Goal: Transaction & Acquisition: Purchase product/service

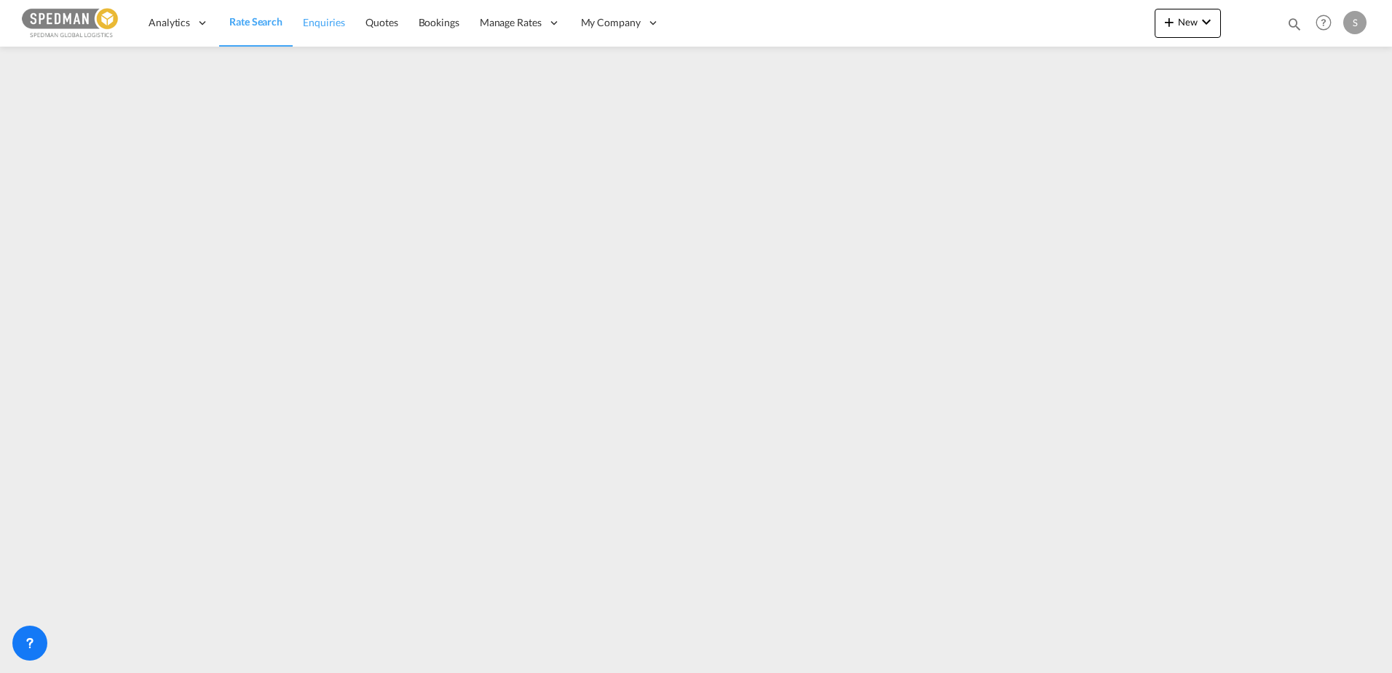
click at [335, 17] on span "Enquiries" at bounding box center [324, 22] width 42 height 12
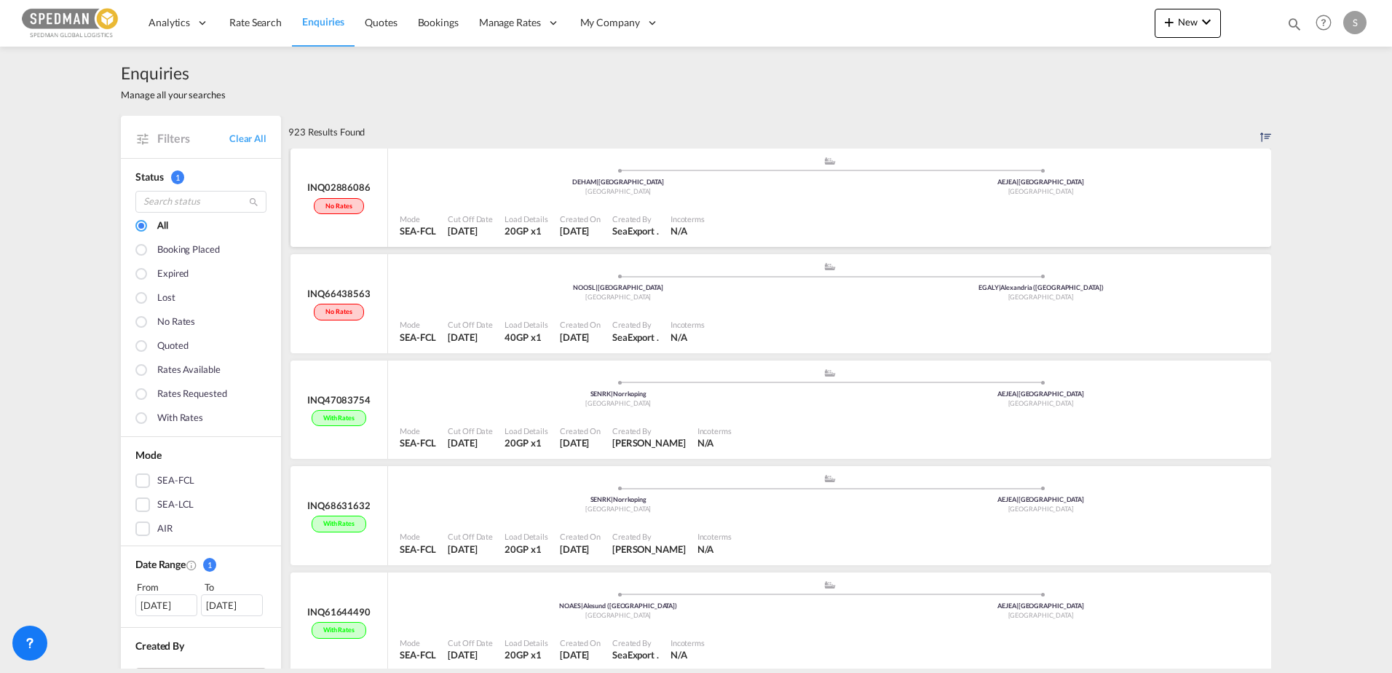
click at [710, 212] on div "Incoterms N/A" at bounding box center [688, 226] width 46 height 32
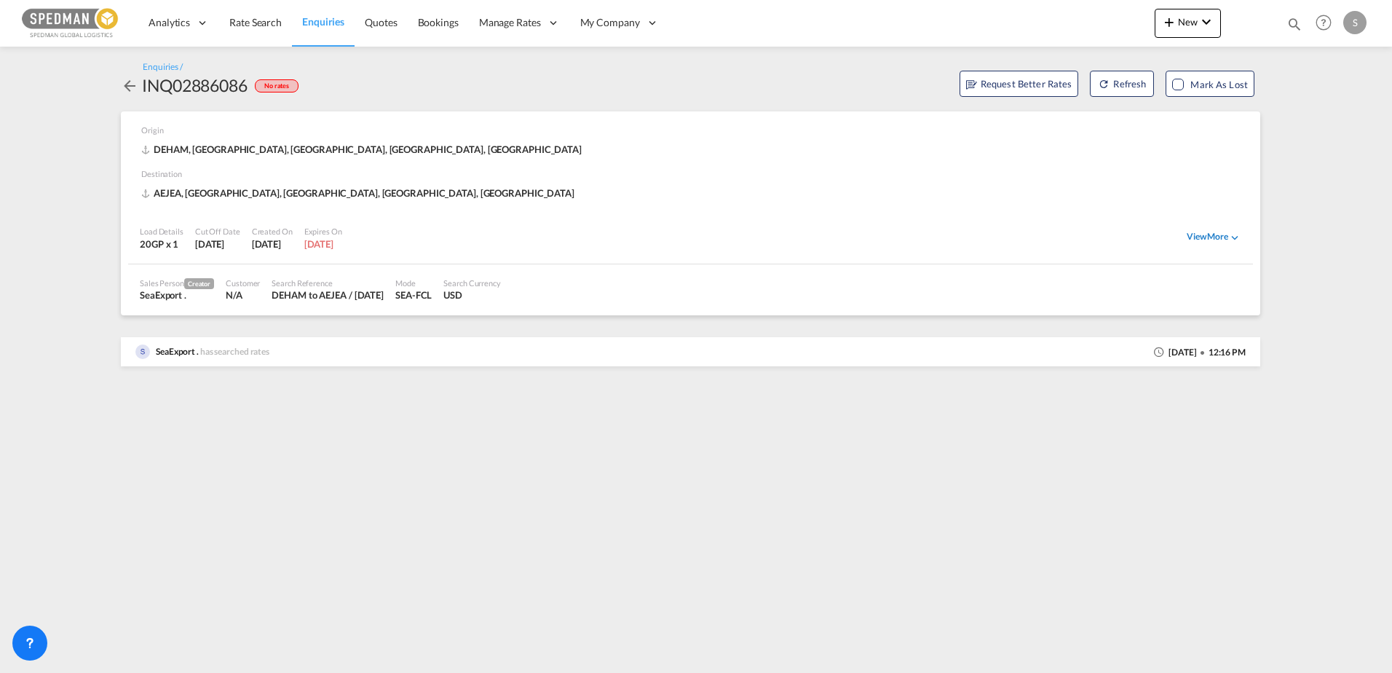
click at [1221, 234] on div "View More" at bounding box center [1214, 237] width 55 height 13
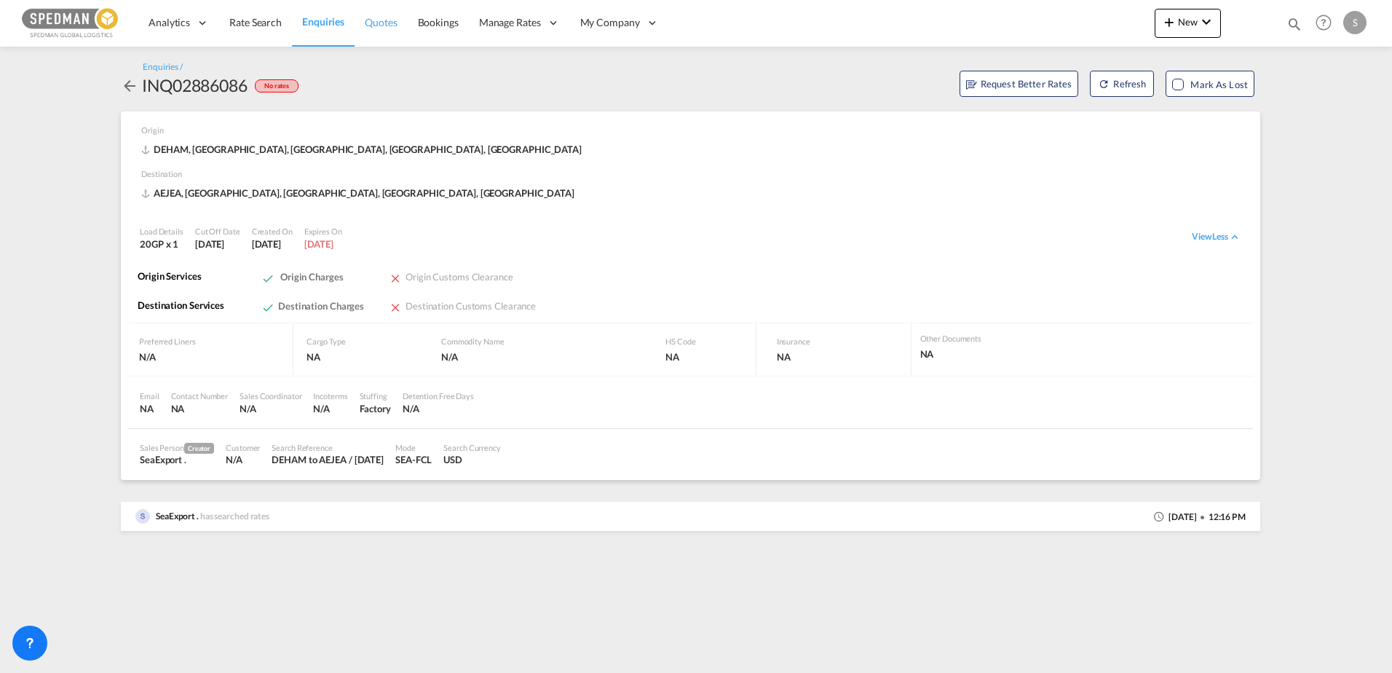
click at [387, 20] on span "Quotes" at bounding box center [381, 22] width 32 height 12
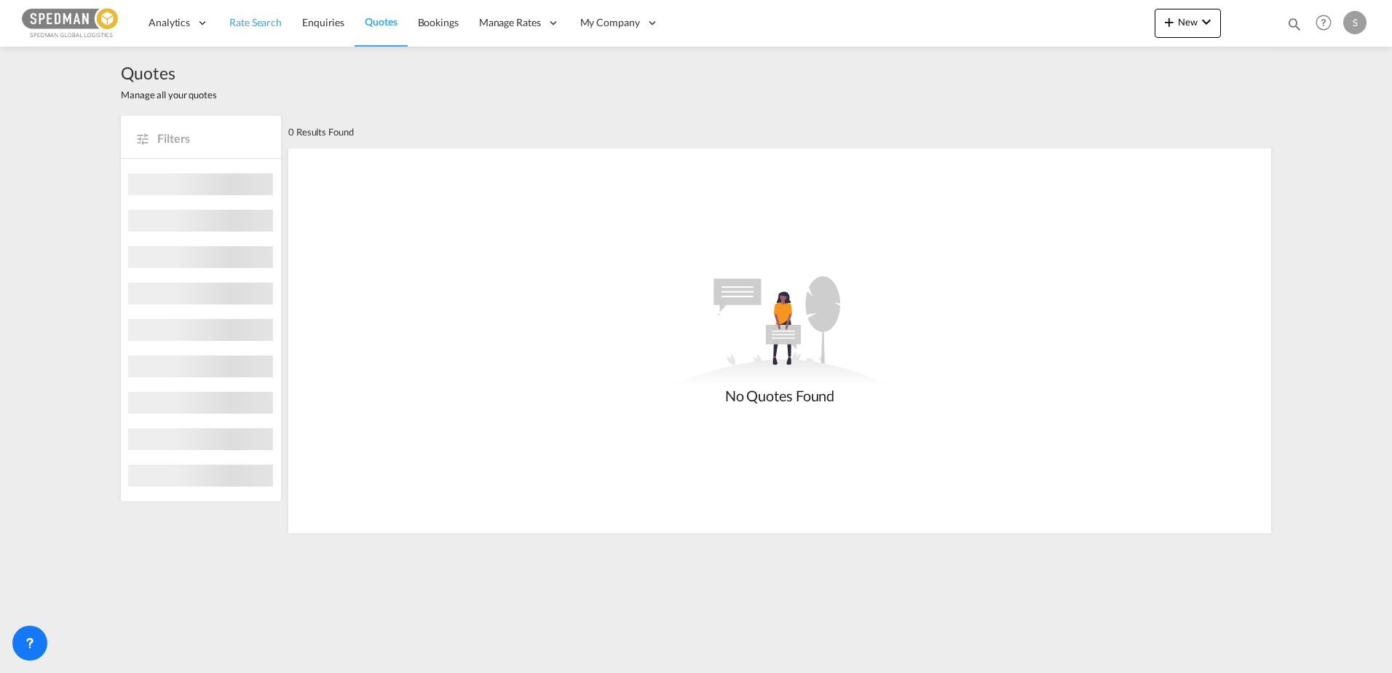
click at [269, 20] on span "Rate Search" at bounding box center [255, 22] width 52 height 12
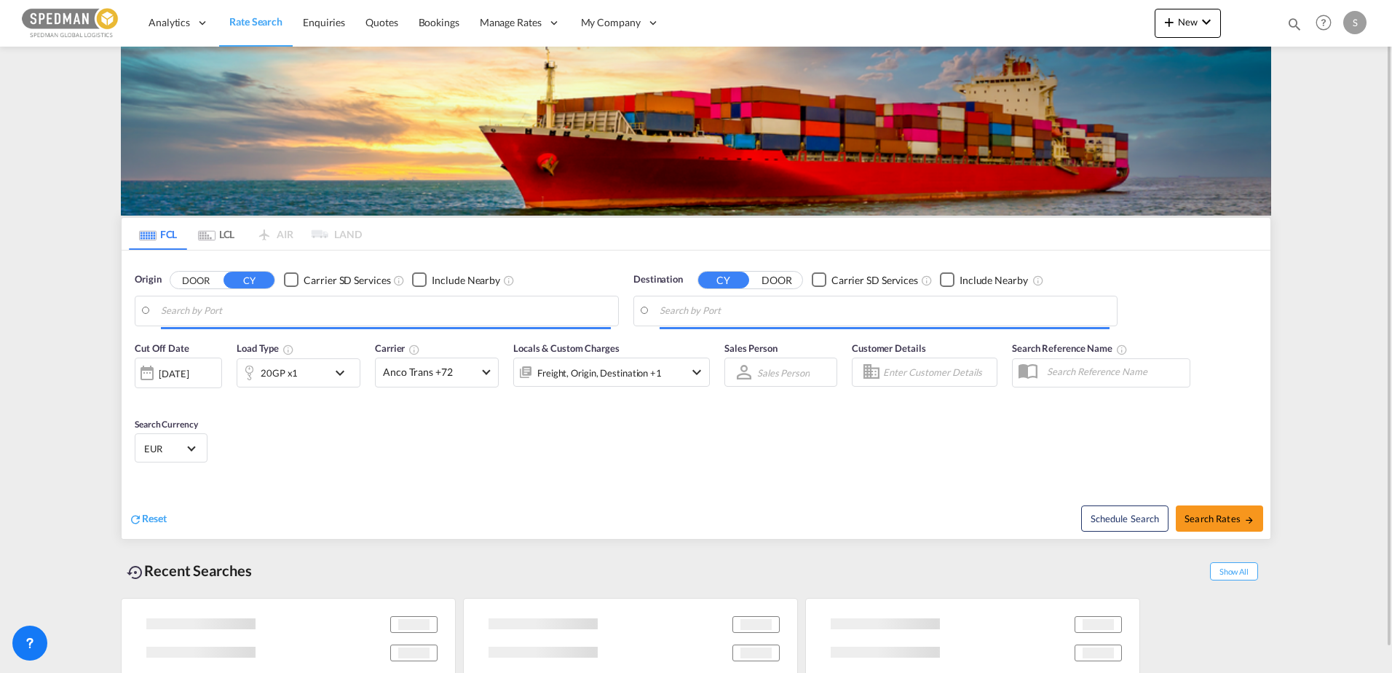
type input "[GEOGRAPHIC_DATA], NOOSL"
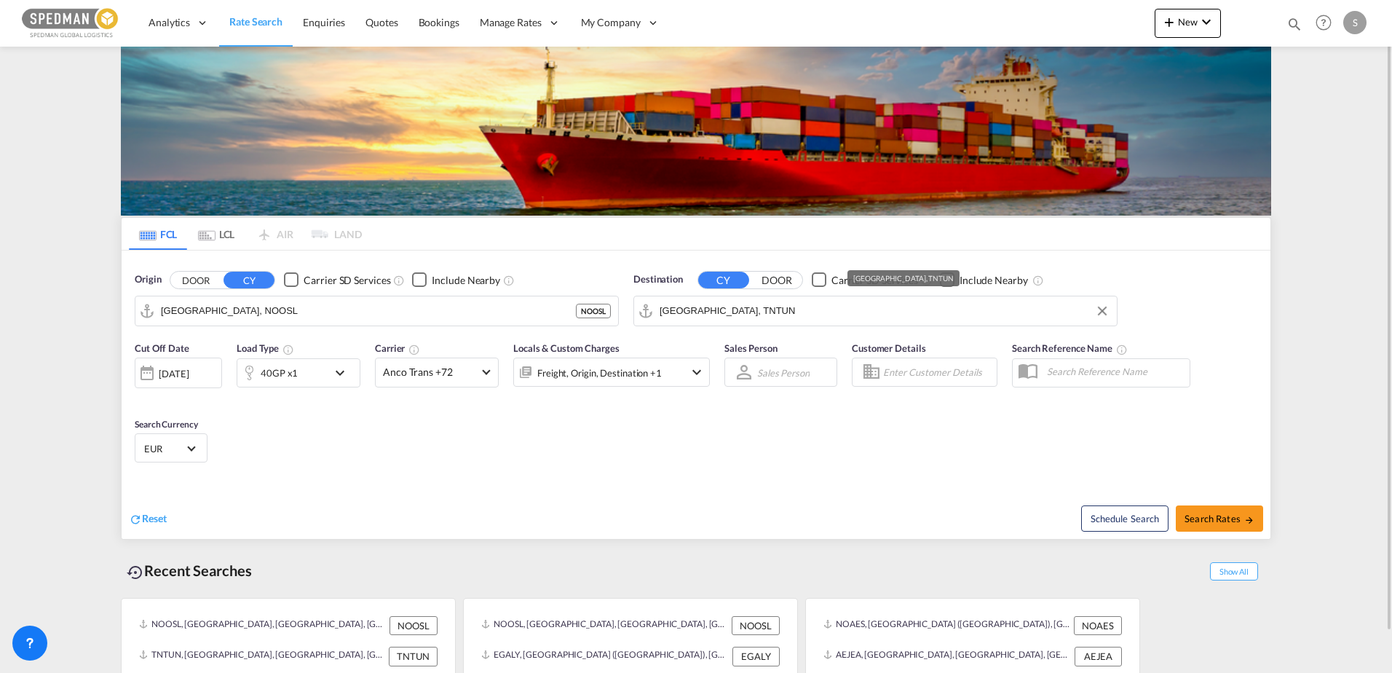
click at [841, 301] on input "[GEOGRAPHIC_DATA], TNTUN" at bounding box center [885, 311] width 450 height 22
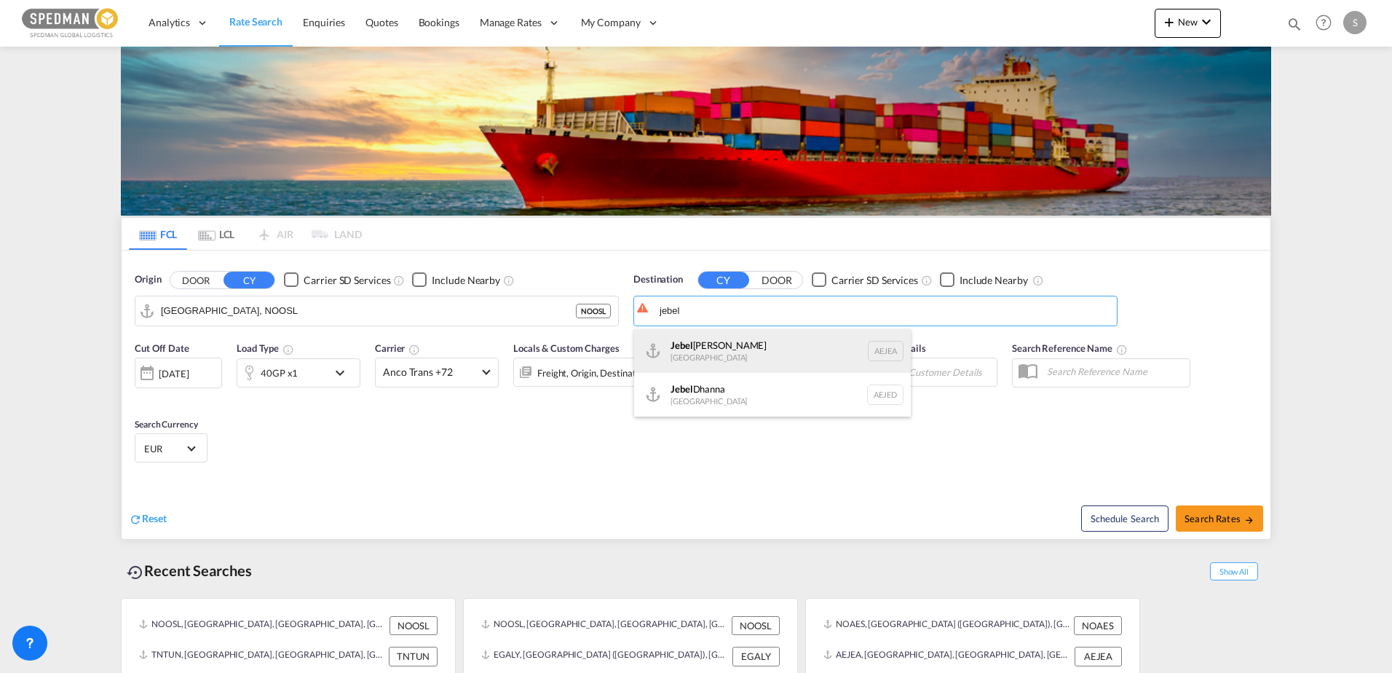
click at [764, 344] on div "[GEOGRAPHIC_DATA] [GEOGRAPHIC_DATA]" at bounding box center [772, 351] width 277 height 44
type input "[GEOGRAPHIC_DATA], [GEOGRAPHIC_DATA]"
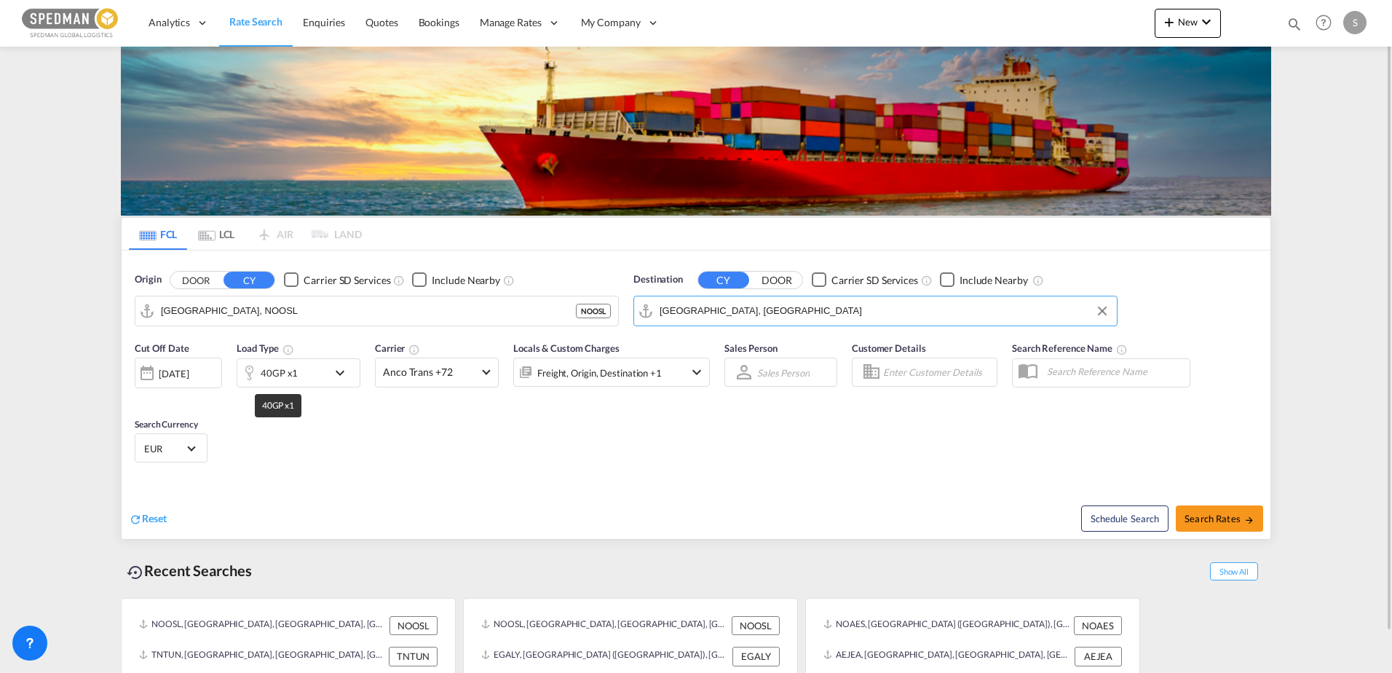
click at [270, 370] on div "40GP x1" at bounding box center [279, 373] width 37 height 20
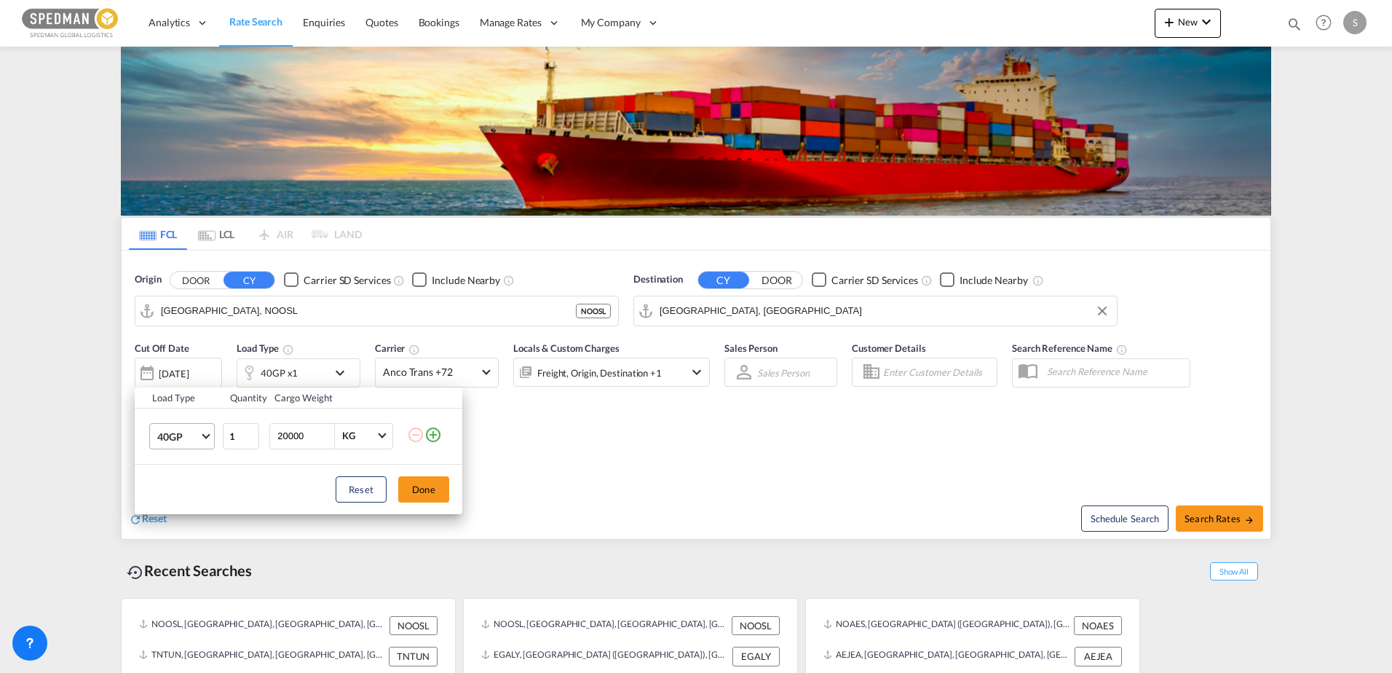
click at [205, 433] on span "Choose: \a40GP" at bounding box center [206, 434] width 8 height 8
click at [181, 405] on div "20GP" at bounding box center [169, 401] width 25 height 15
click at [422, 487] on button "Done" at bounding box center [423, 489] width 51 height 26
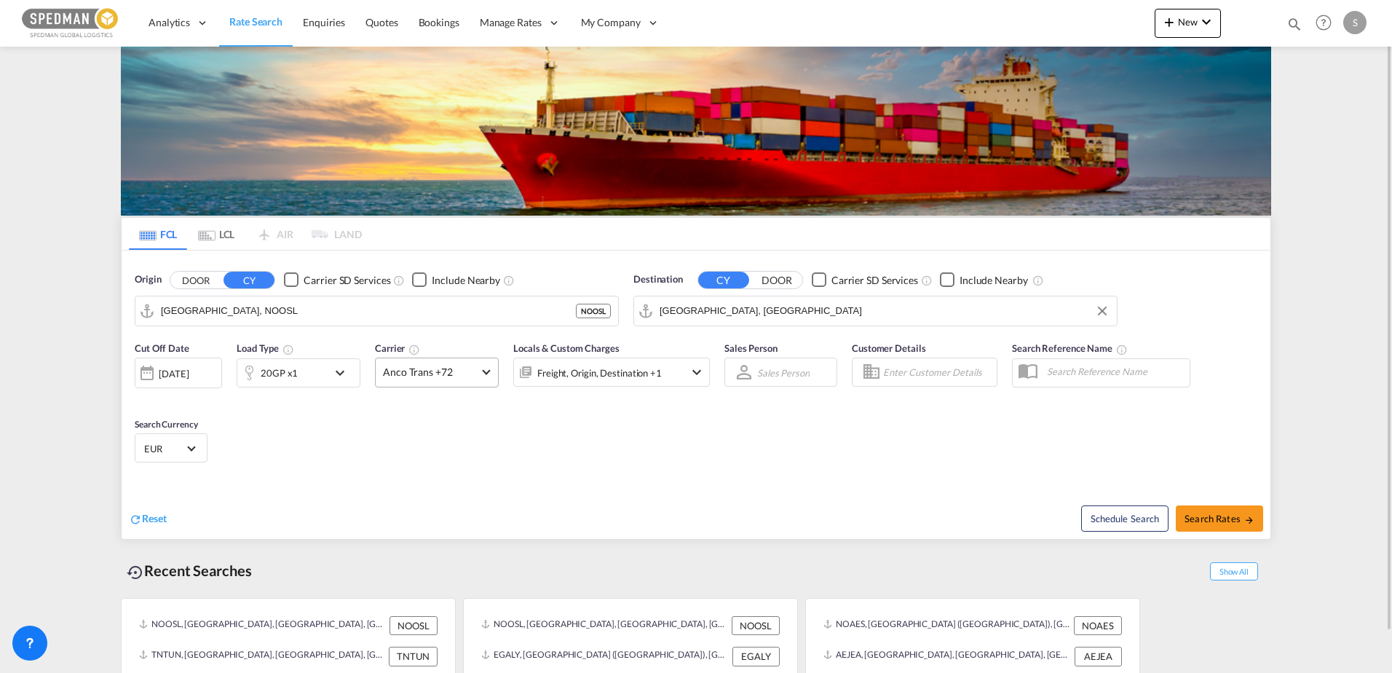
click at [427, 379] on md-select-value "Anco Trans +72" at bounding box center [437, 372] width 122 height 28
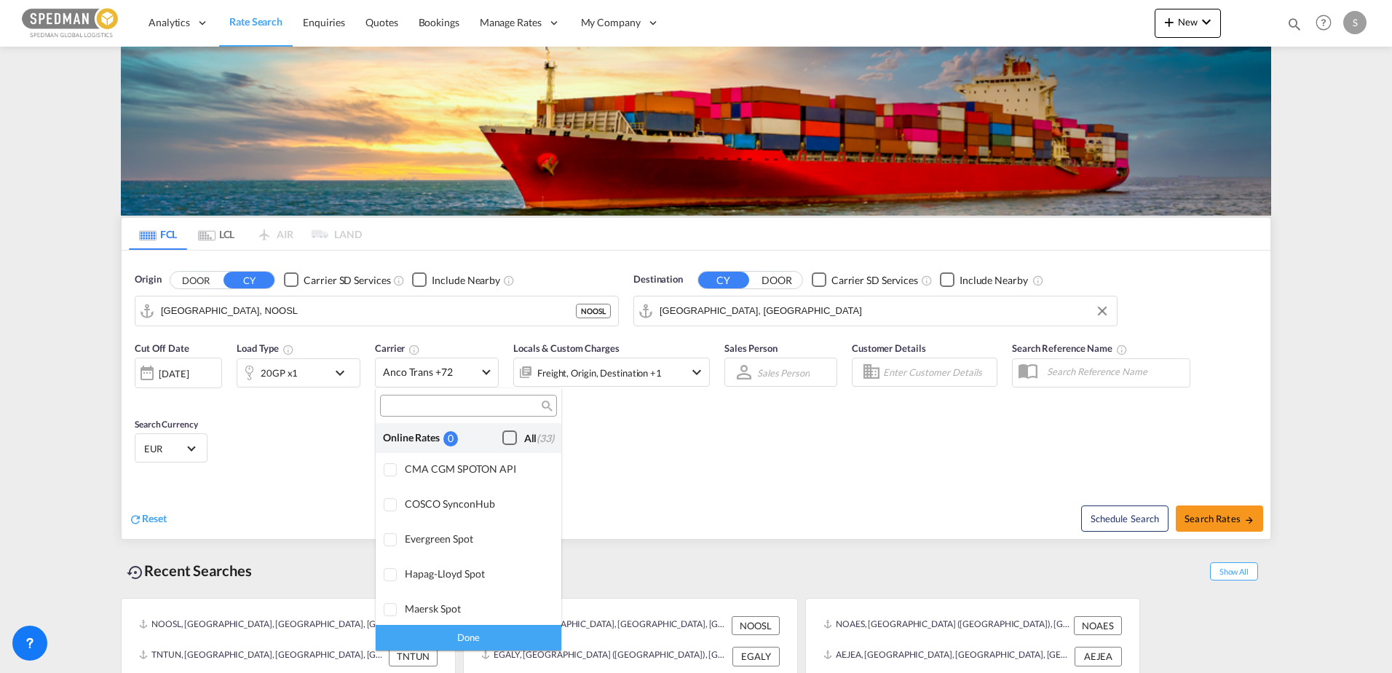
click at [502, 435] on div "Checkbox No Ink" at bounding box center [509, 437] width 15 height 15
click at [1206, 523] on md-backdrop at bounding box center [696, 336] width 1392 height 673
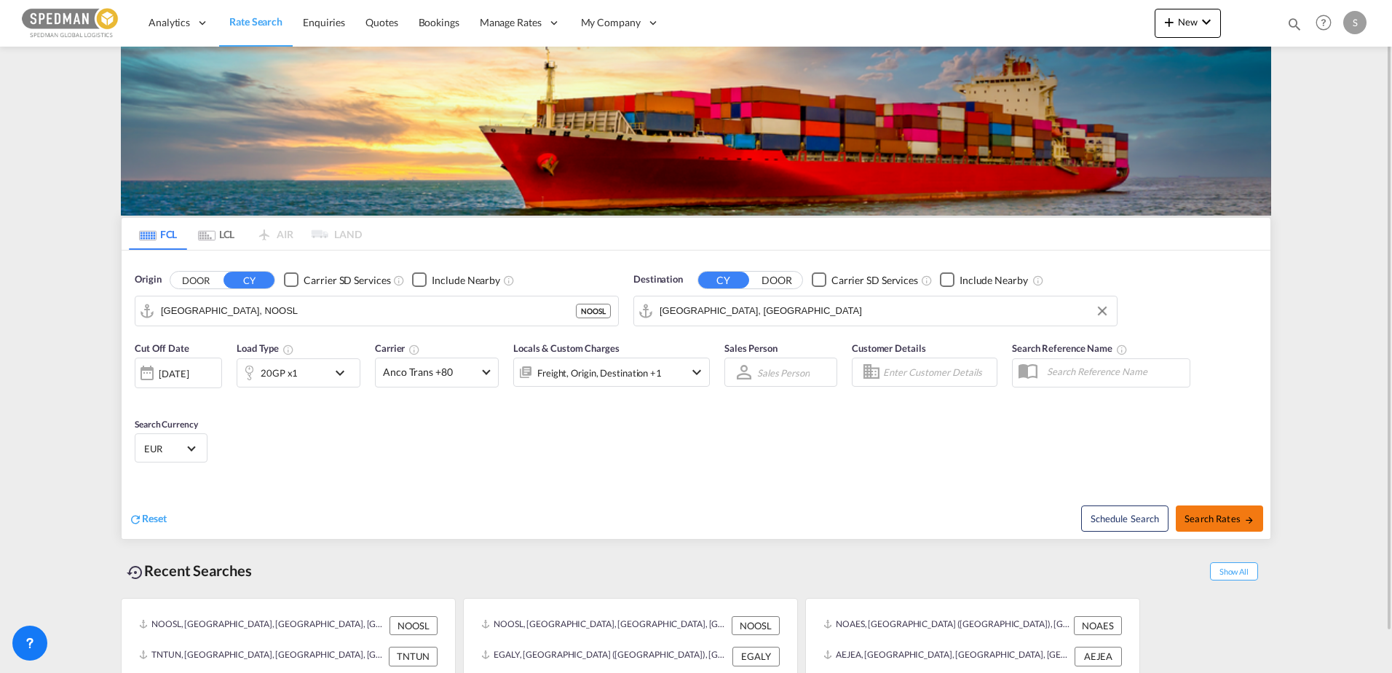
click at [1206, 523] on span "Search Rates" at bounding box center [1219, 518] width 70 height 12
type input "NOOSL to AEJEA / [DATE]"
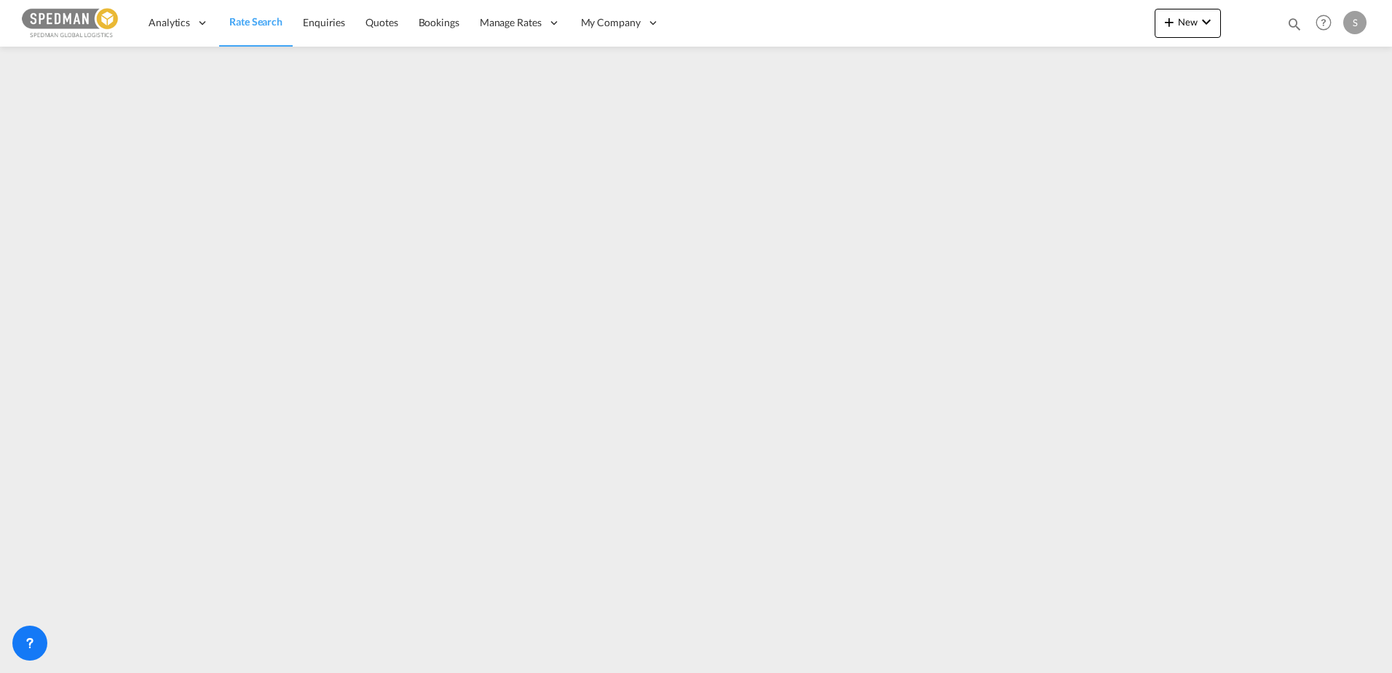
click at [279, 11] on link "Rate Search" at bounding box center [256, 22] width 74 height 47
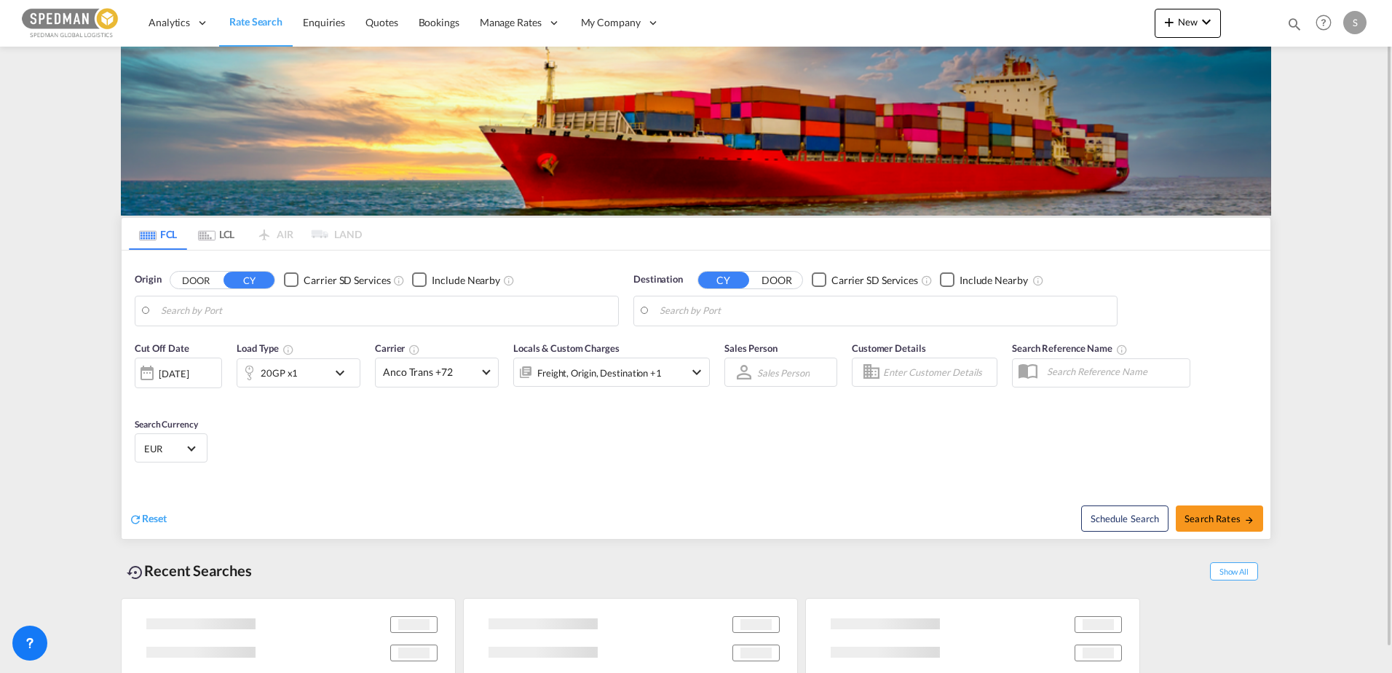
type input "[GEOGRAPHIC_DATA], NOOSL"
type input "[GEOGRAPHIC_DATA], [GEOGRAPHIC_DATA]"
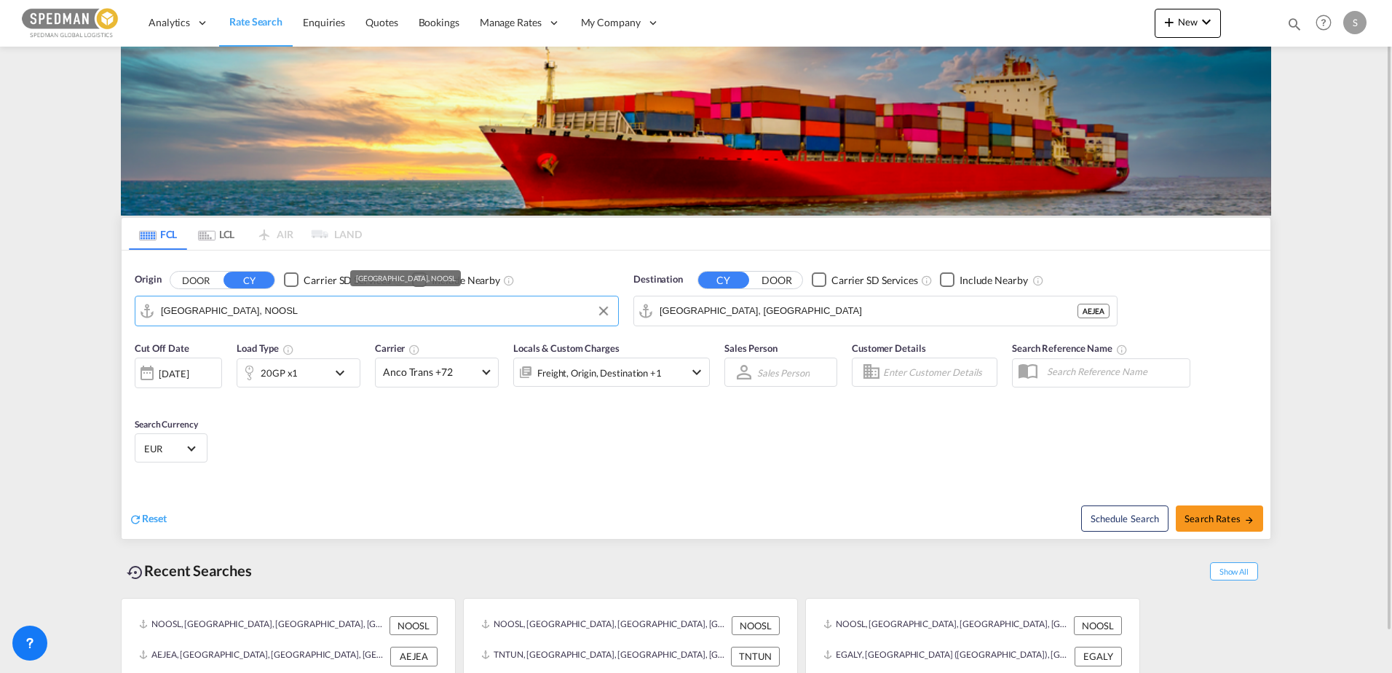
click at [257, 313] on input "[GEOGRAPHIC_DATA], NOOSL" at bounding box center [386, 311] width 450 height 22
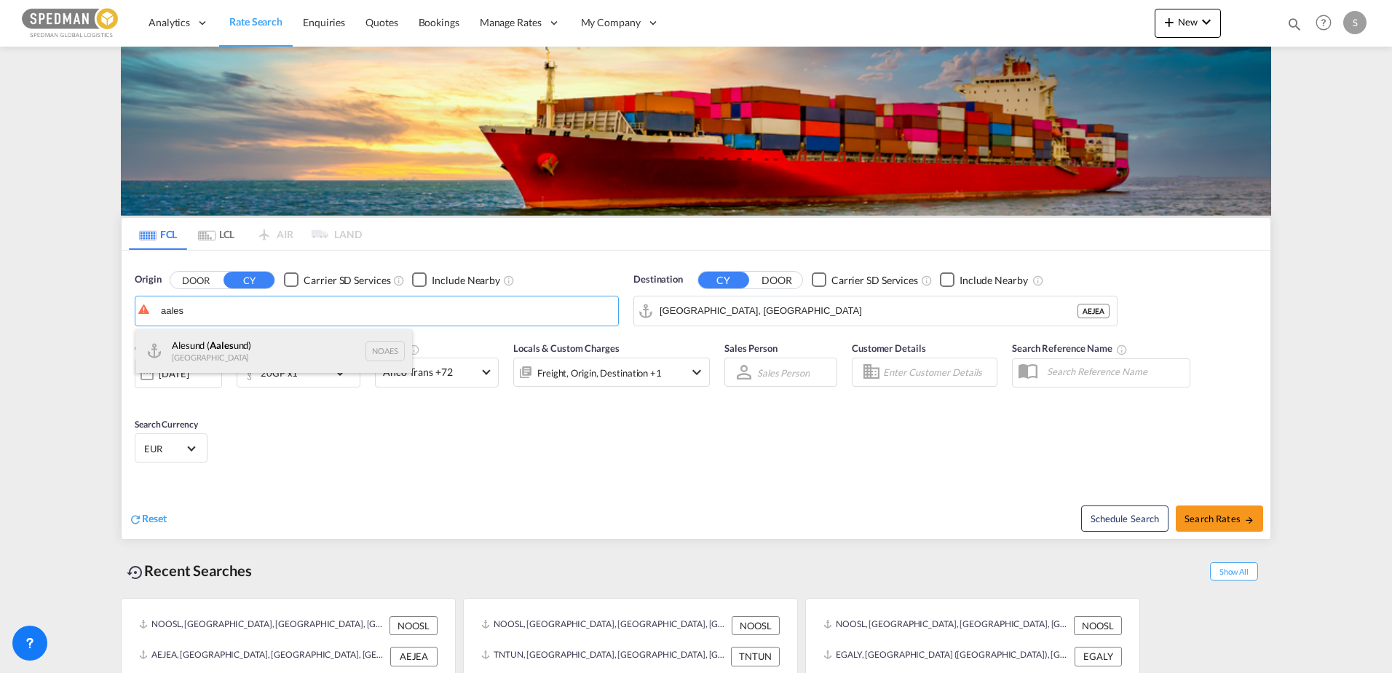
click at [242, 343] on div "Alesund ( Aales und) [GEOGRAPHIC_DATA] NOAES" at bounding box center [273, 351] width 277 height 44
type input "Alesund ([GEOGRAPHIC_DATA]), NOAES"
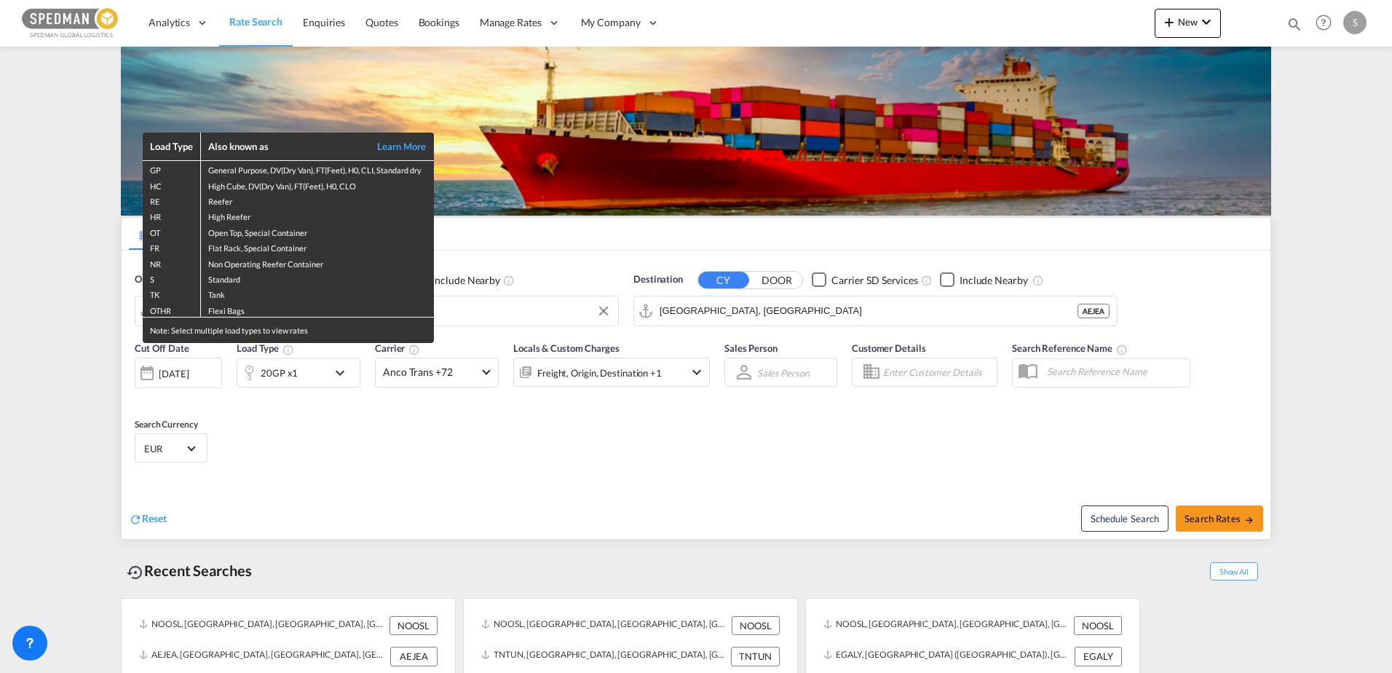
click at [516, 486] on div "Load Type Also known as Learn More GP General Purpose, DV(Dry Van), FT(Feet), H…" at bounding box center [696, 336] width 1392 height 673
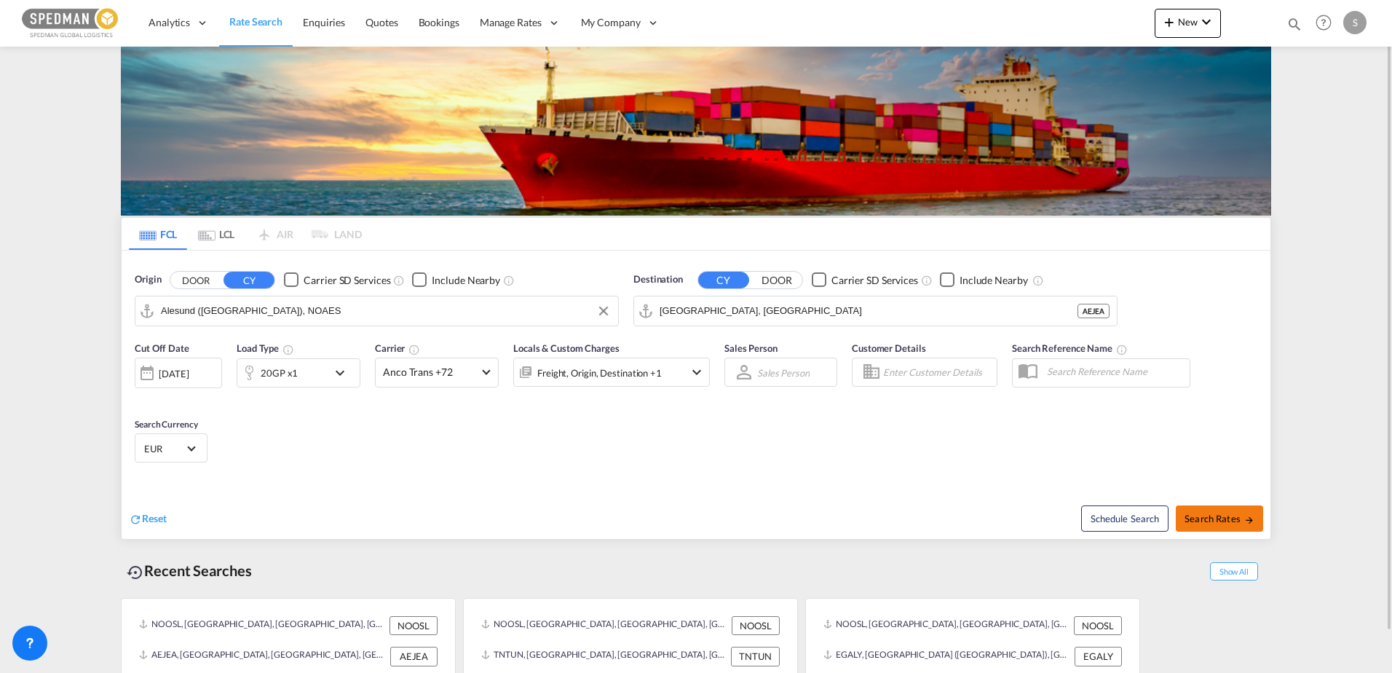
click at [1256, 518] on button "Search Rates" at bounding box center [1219, 518] width 87 height 26
type input "NOAES to AEJEA / [DATE]"
